Goal: Book appointment/travel/reservation

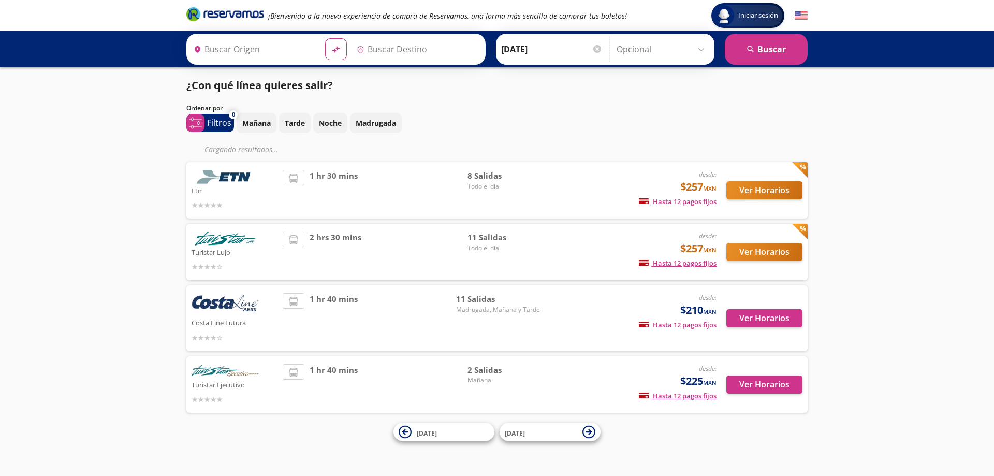
type input "[GEOGRAPHIC_DATA], [GEOGRAPHIC_DATA]"
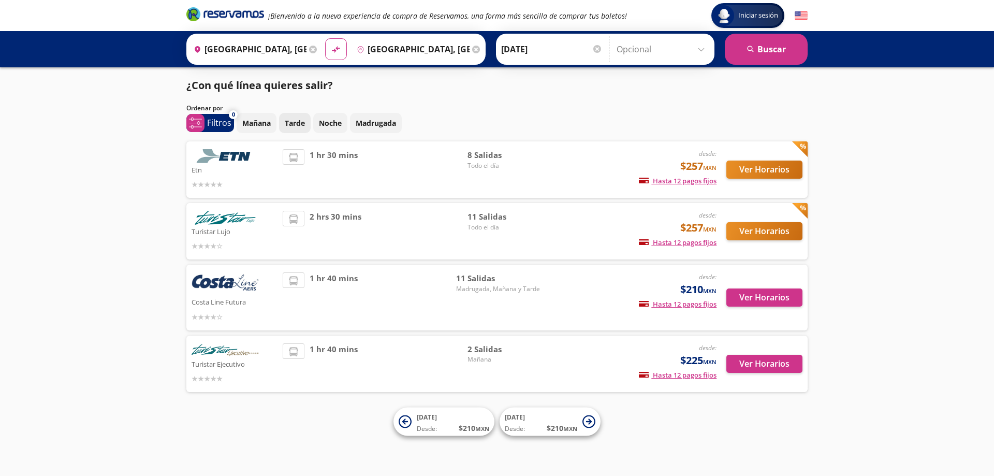
click at [295, 123] on p "Tarde" at bounding box center [295, 123] width 20 height 11
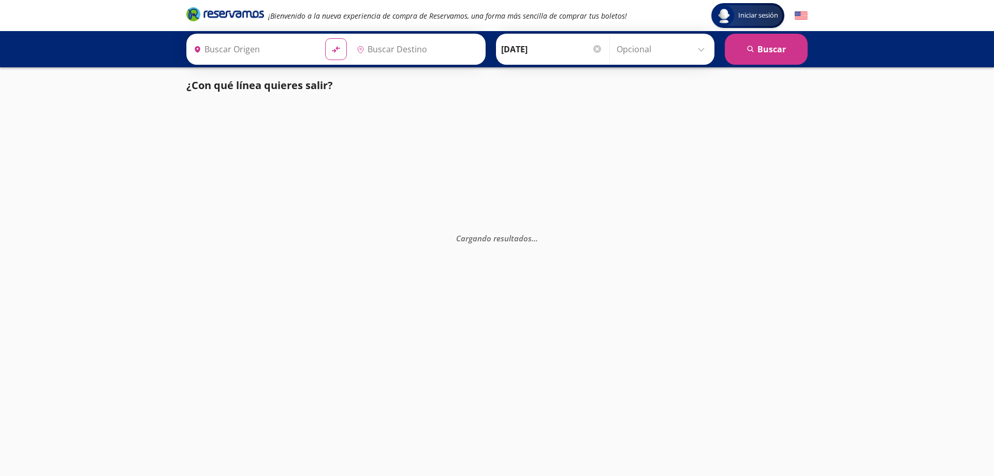
type input "[GEOGRAPHIC_DATA], [GEOGRAPHIC_DATA]"
type input "Central Cuernavaca, Morelos"
